Goal: Navigation & Orientation: Find specific page/section

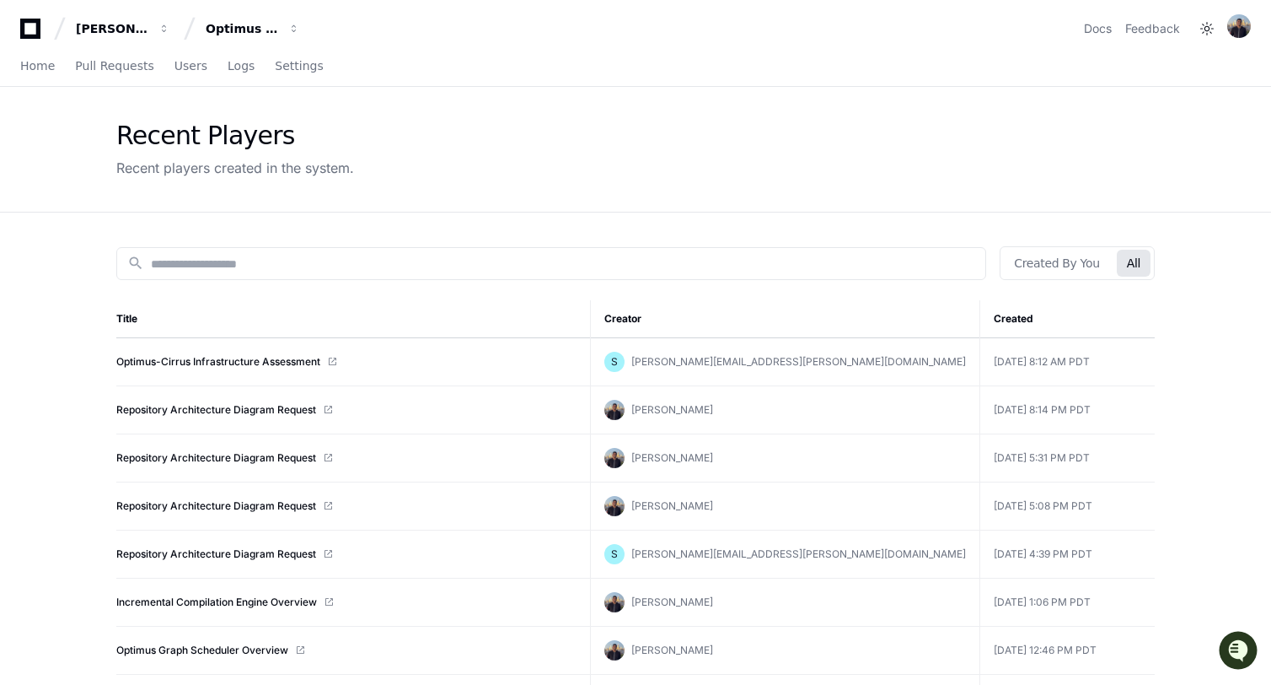
click at [19, 64] on div "Home Pull Requests Users Logs Settings" at bounding box center [635, 67] width 1271 height 40
click at [35, 64] on span "Home" at bounding box center [37, 66] width 35 height 10
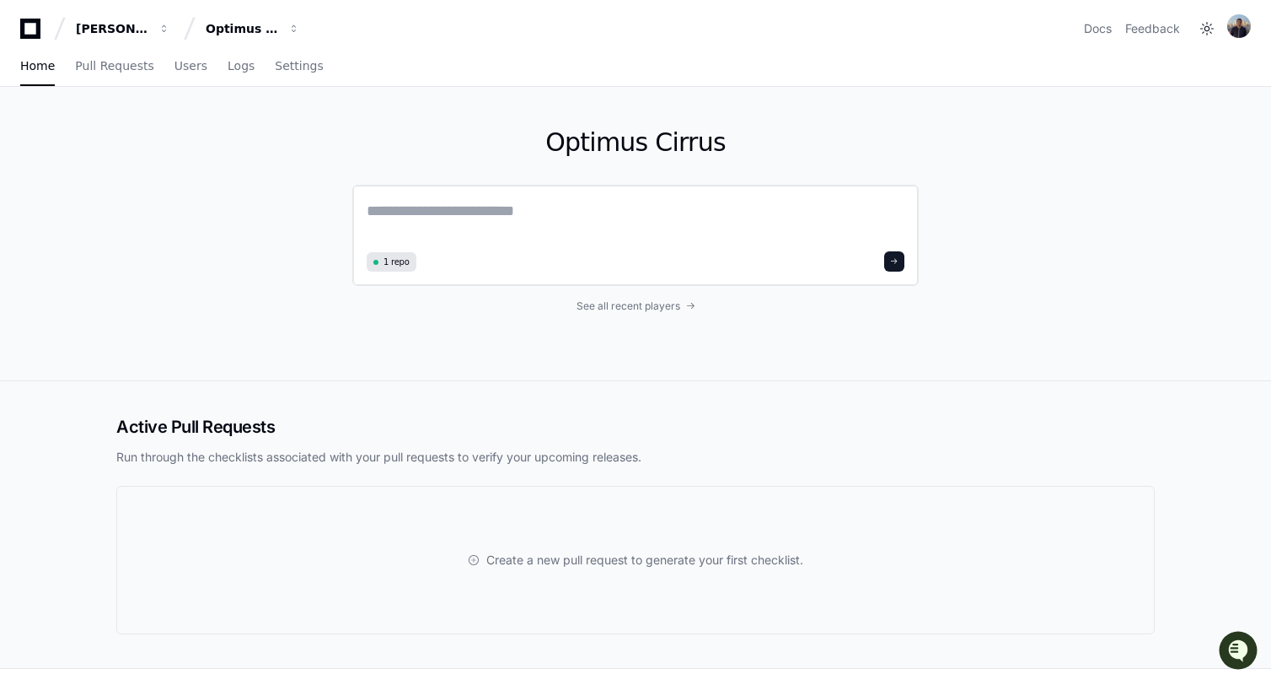
click at [475, 202] on textarea at bounding box center [636, 222] width 538 height 47
click at [634, 315] on div "Optimus Cirrus 1 repo See all recent players" at bounding box center [635, 233] width 567 height 293
click at [630, 309] on span "See all recent players" at bounding box center [629, 305] width 104 height 13
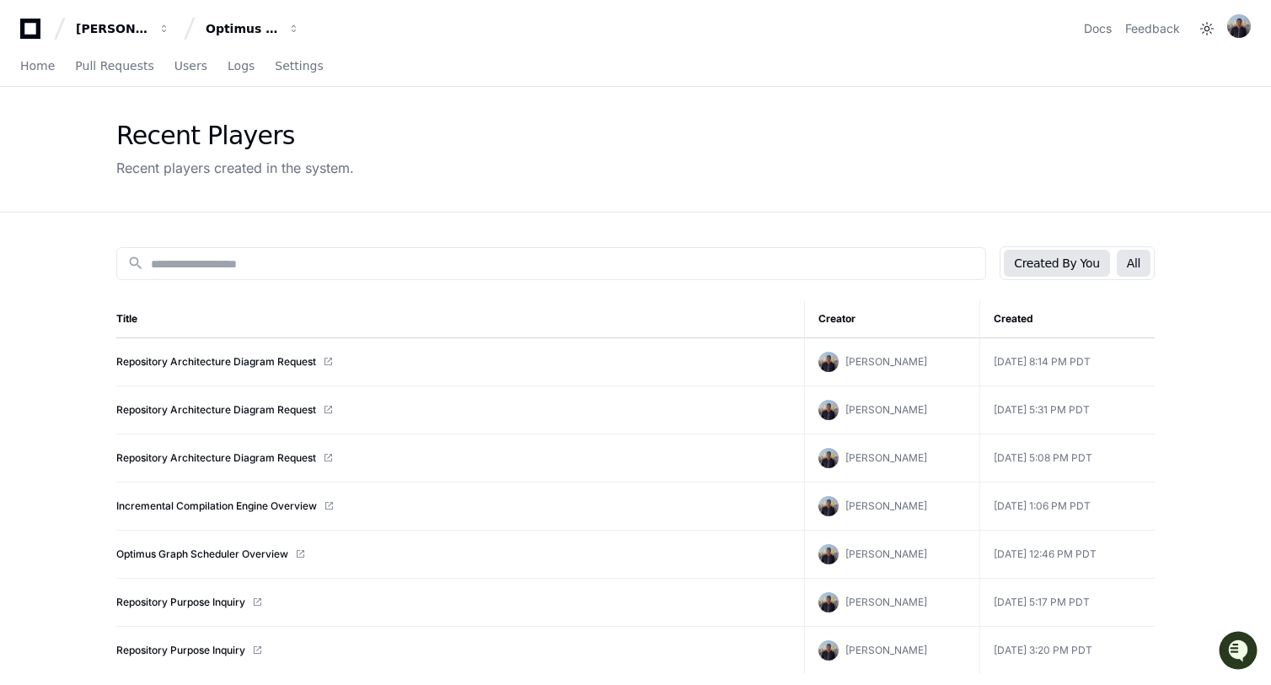
click at [1136, 263] on button "All" at bounding box center [1134, 263] width 34 height 27
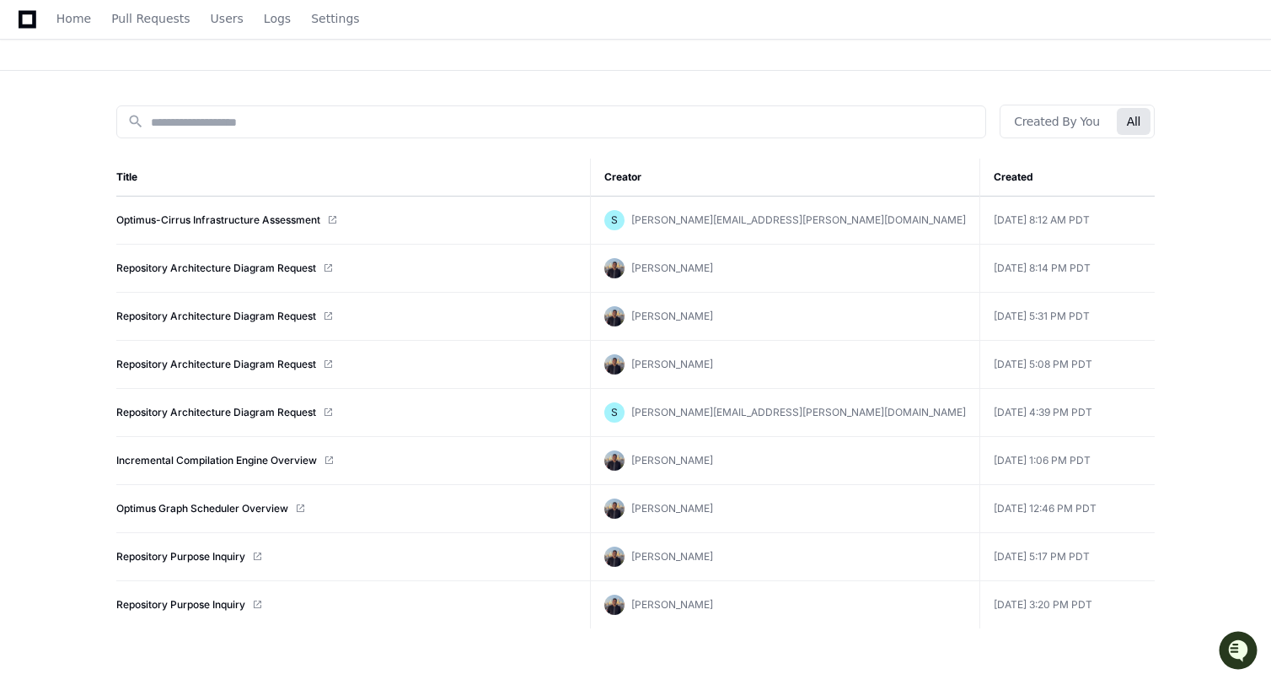
scroll to position [129, 0]
